Goal: Complete application form

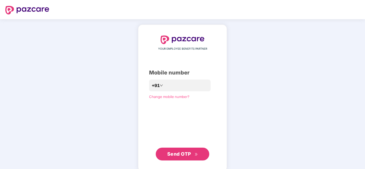
click at [188, 158] on button "Send OTP" at bounding box center [183, 154] width 54 height 13
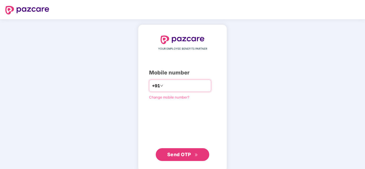
click at [175, 86] on input "**********" at bounding box center [186, 86] width 44 height 9
type input "**********"
click at [189, 157] on span "Send OTP" at bounding box center [179, 155] width 24 height 6
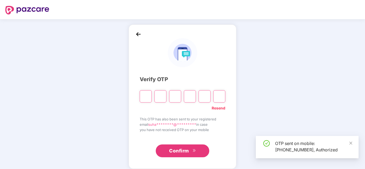
type input "*"
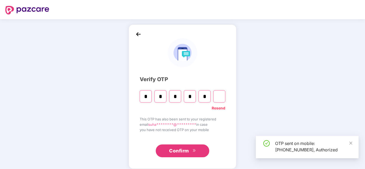
type input "*"
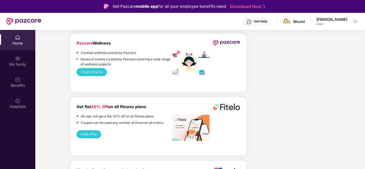
scroll to position [867, 0]
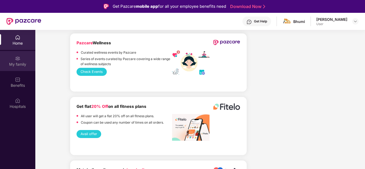
click at [15, 62] on div "My family" at bounding box center [17, 64] width 35 height 5
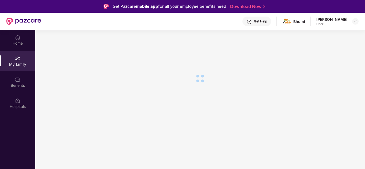
scroll to position [0, 0]
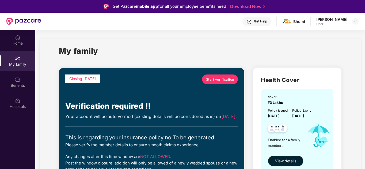
click at [215, 80] on span "Start verification" at bounding box center [220, 79] width 28 height 5
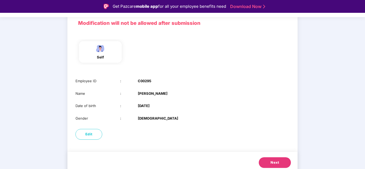
scroll to position [42, 0]
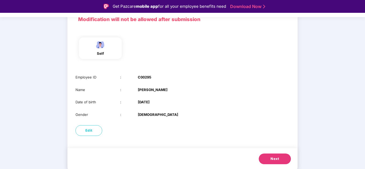
click at [273, 160] on span "Next" at bounding box center [275, 159] width 9 height 5
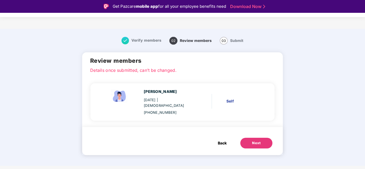
scroll to position [0, 0]
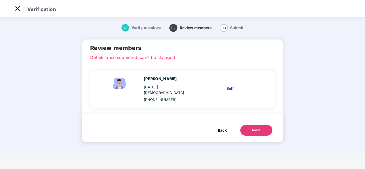
click at [221, 128] on span "Back" at bounding box center [222, 131] width 9 height 6
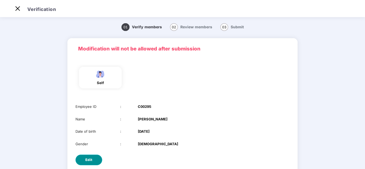
click at [90, 162] on span "Edit" at bounding box center [88, 160] width 7 height 5
select select "****"
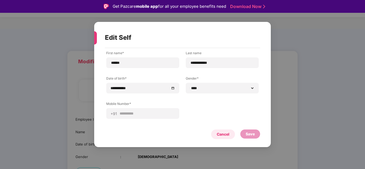
click at [221, 134] on div "Cancel" at bounding box center [223, 135] width 13 height 6
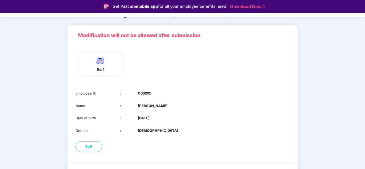
scroll to position [42, 0]
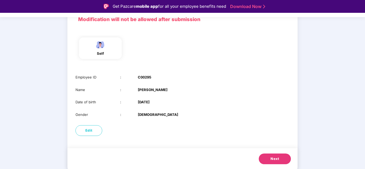
click at [278, 158] on span "Next" at bounding box center [275, 159] width 9 height 5
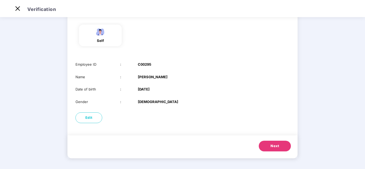
scroll to position [0, 0]
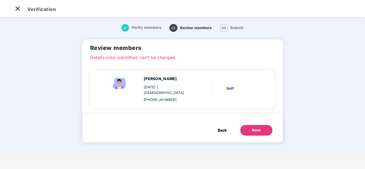
click at [258, 128] on div "Next" at bounding box center [256, 130] width 9 height 5
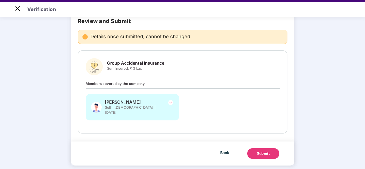
scroll to position [13, 0]
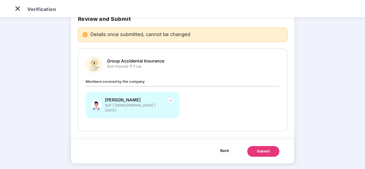
click at [121, 57] on div "Group Accidental Insurance Sum Insured: ₹ 3 Lac" at bounding box center [183, 64] width 194 height 17
click at [134, 100] on span "[PERSON_NAME]" at bounding box center [134, 100] width 59 height 6
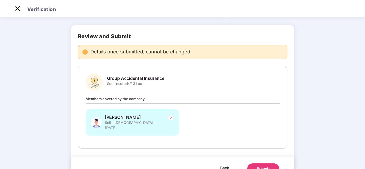
scroll to position [0, 0]
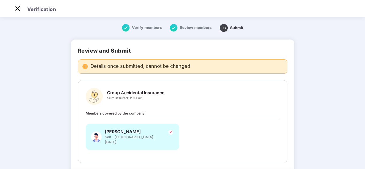
click at [192, 29] on span "Review members" at bounding box center [196, 27] width 32 height 4
click at [234, 29] on span "Submit" at bounding box center [236, 28] width 13 height 4
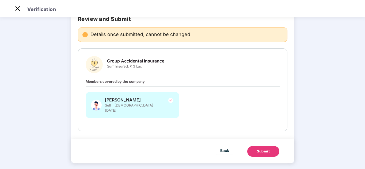
click at [268, 146] on button "Submit" at bounding box center [263, 151] width 32 height 11
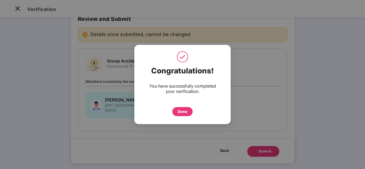
click at [186, 109] on div "Done" at bounding box center [183, 112] width 10 height 6
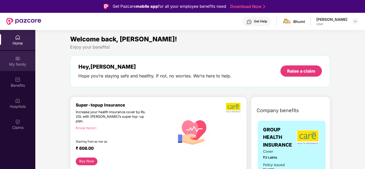
click at [15, 63] on div "My family" at bounding box center [17, 64] width 35 height 5
